Goal: Transaction & Acquisition: Register for event/course

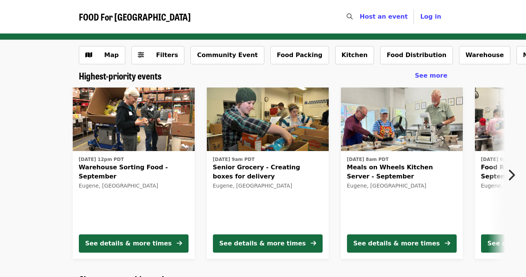
scroll to position [6, 0]
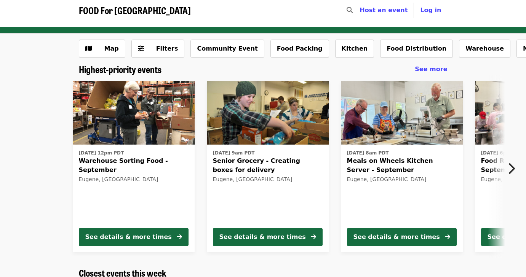
click at [516, 168] on button "Next item" at bounding box center [513, 168] width 25 height 21
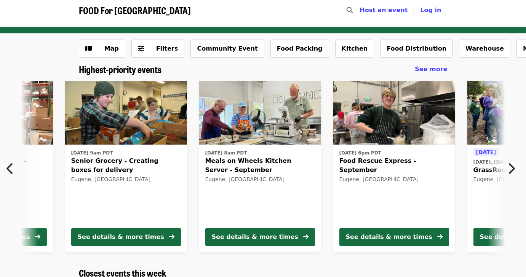
scroll to position [0, 142]
click at [516, 168] on button "Next item" at bounding box center [513, 168] width 25 height 21
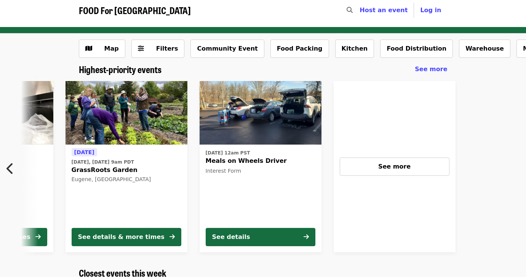
scroll to position [0, 544]
click at [10, 165] on icon "chevron-left icon" at bounding box center [10, 169] width 8 height 14
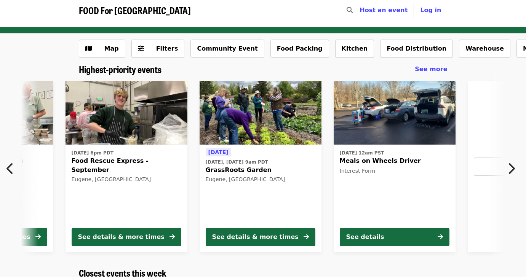
scroll to position [0, 410]
click at [10, 165] on icon "chevron-left icon" at bounding box center [10, 169] width 8 height 14
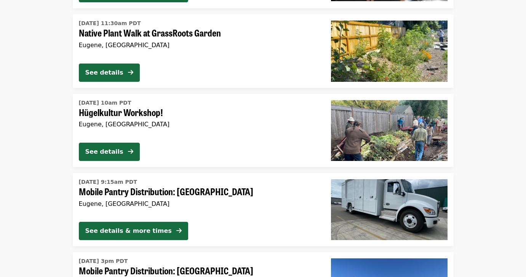
scroll to position [945, 0]
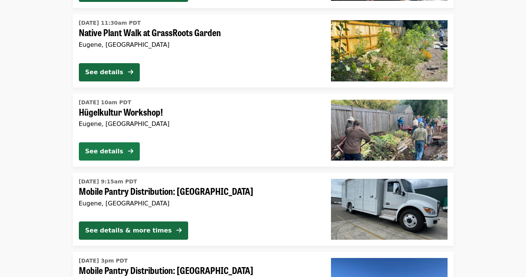
click at [89, 154] on div "See details" at bounding box center [104, 151] width 38 height 9
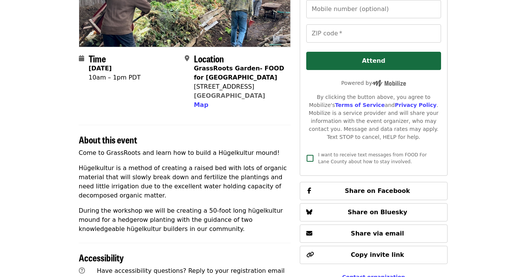
scroll to position [137, 0]
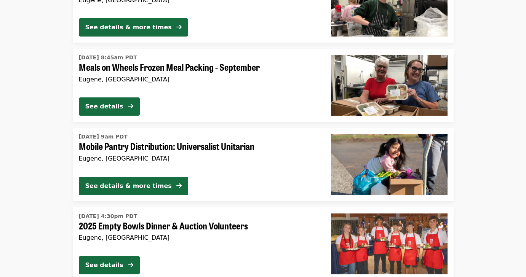
scroll to position [2023, 0]
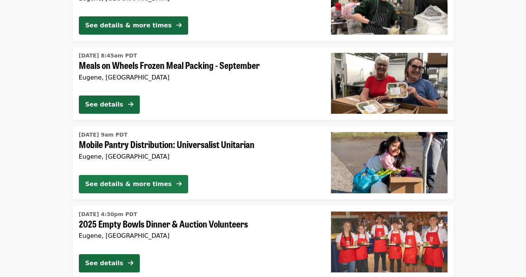
click at [155, 186] on div "See details & more times" at bounding box center [128, 184] width 87 height 9
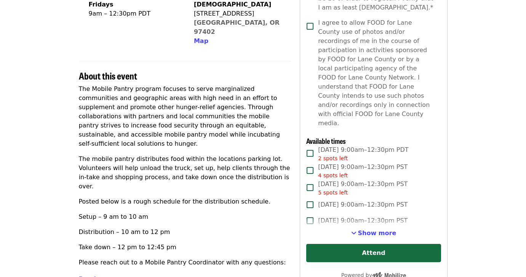
scroll to position [202, 0]
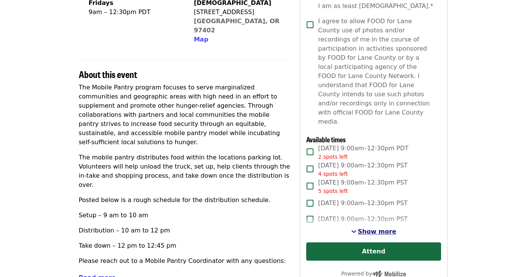
click at [357, 229] on span "See more timeslots" at bounding box center [353, 232] width 5 height 6
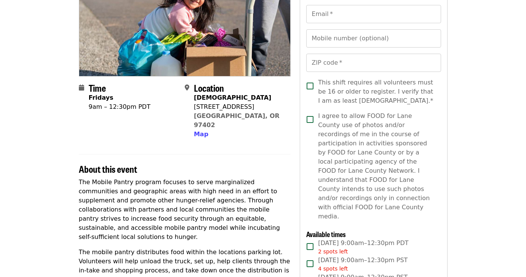
scroll to position [0, 0]
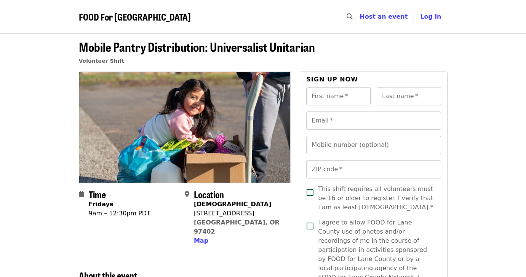
click at [333, 98] on input "First name   *" at bounding box center [338, 96] width 64 height 18
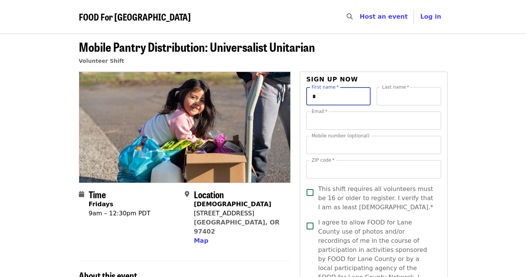
type input "*****"
type input "******"
type input "**********"
type input "*****"
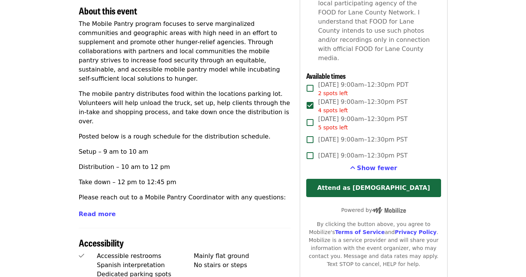
scroll to position [268, 0]
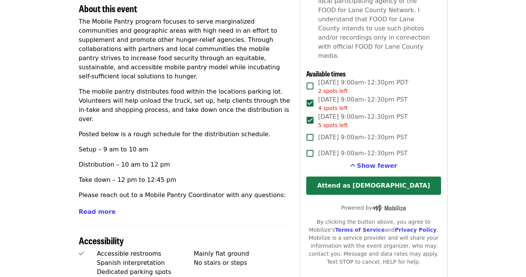
click at [335, 177] on button "Attend as [DEMOGRAPHIC_DATA]" at bounding box center [373, 186] width 135 height 18
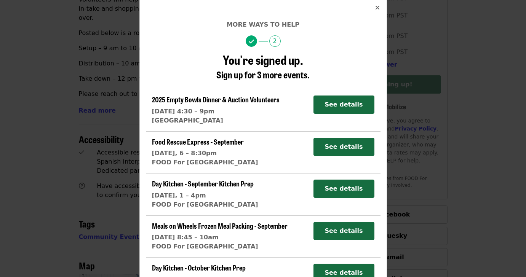
scroll to position [0, 0]
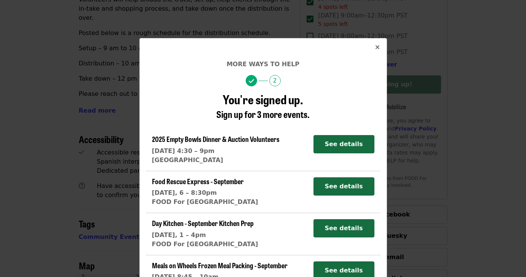
click at [378, 50] on icon "times icon" at bounding box center [377, 47] width 5 height 7
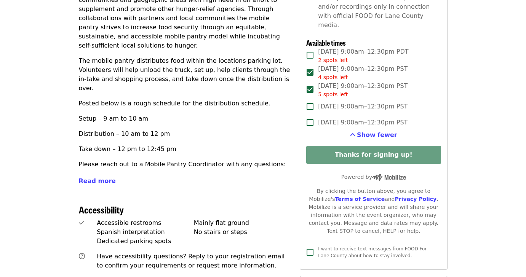
scroll to position [296, 0]
